Goal: Find contact information: Find contact information

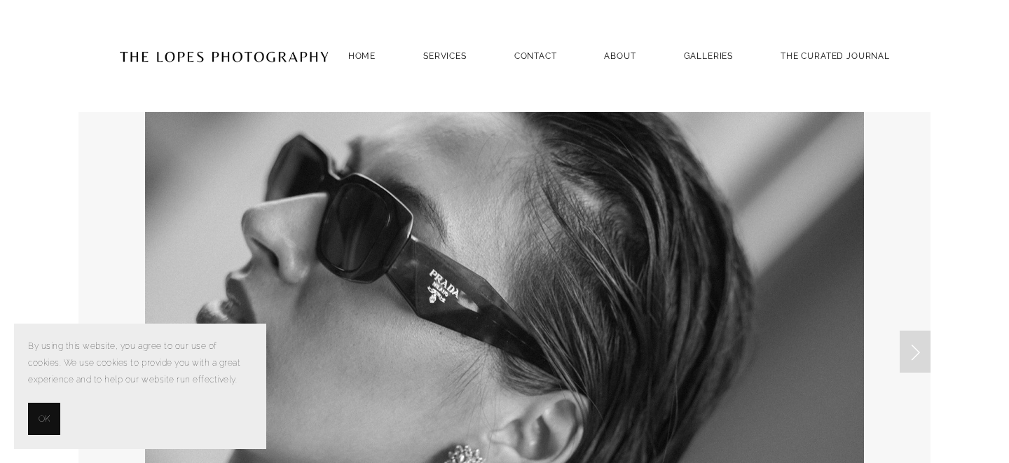
click at [46, 422] on span "OK" at bounding box center [44, 419] width 11 height 17
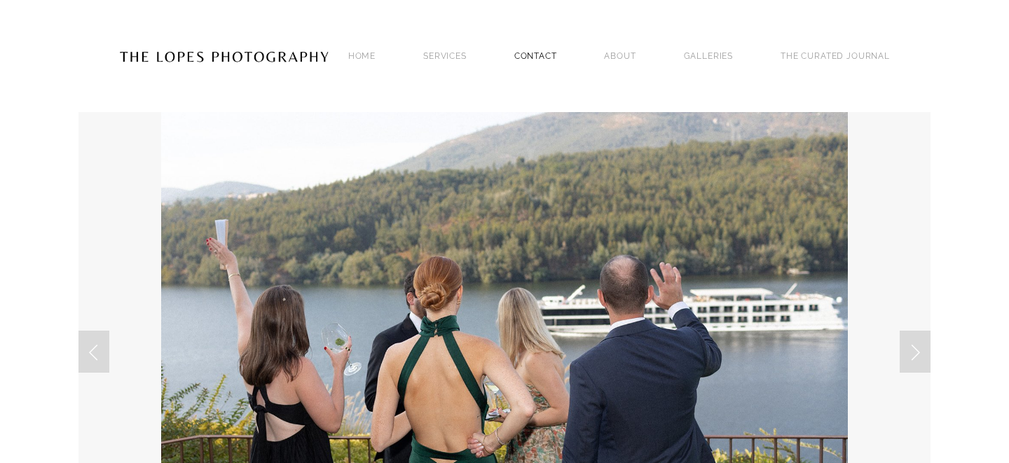
click at [523, 56] on link "Contact" at bounding box center [535, 55] width 43 height 19
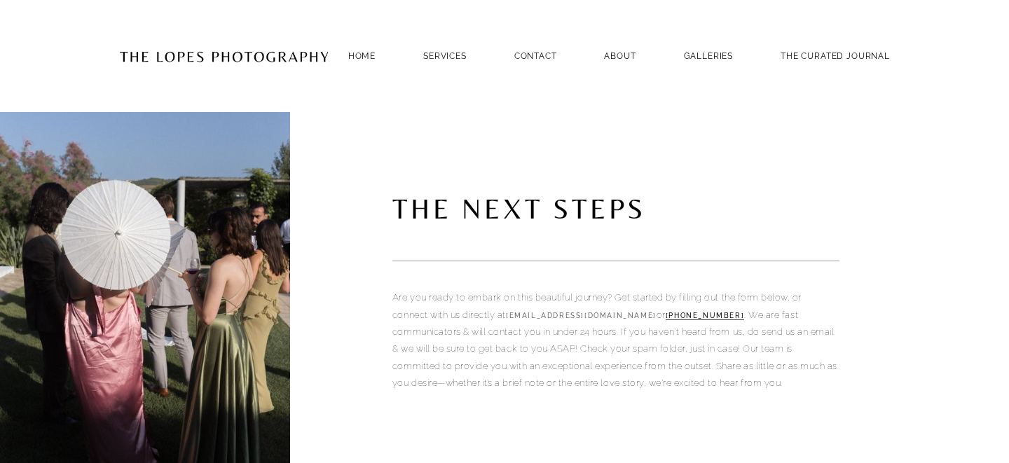
drag, startPoint x: 677, startPoint y: 313, endPoint x: 512, endPoint y: 313, distance: 164.6
click at [512, 313] on p "Are you ready to embark on this beautiful journey? Get started by filling out t…" at bounding box center [615, 340] width 447 height 102
copy link "[EMAIL_ADDRESS][DOMAIN_NAME]"
